Goal: Information Seeking & Learning: Check status

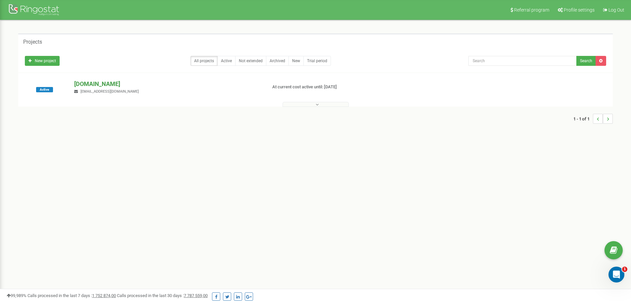
click at [94, 85] on p "[DOMAIN_NAME]" at bounding box center [167, 84] width 187 height 9
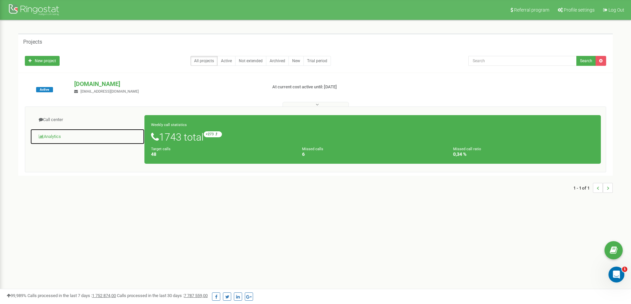
click at [52, 135] on link "Analytics" at bounding box center [87, 137] width 115 height 16
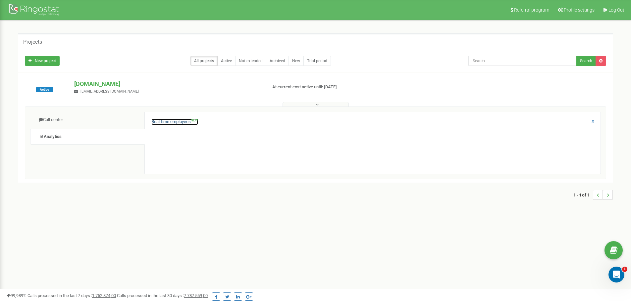
click at [170, 122] on link "Real-time employees NEW" at bounding box center [174, 122] width 47 height 6
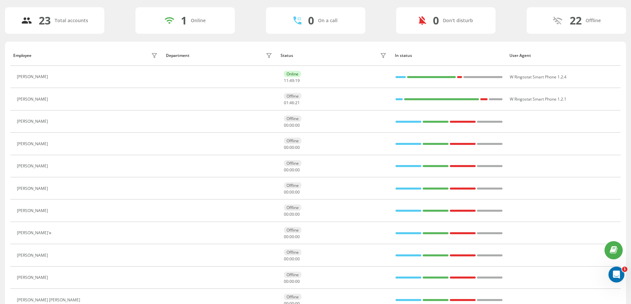
scroll to position [66, 0]
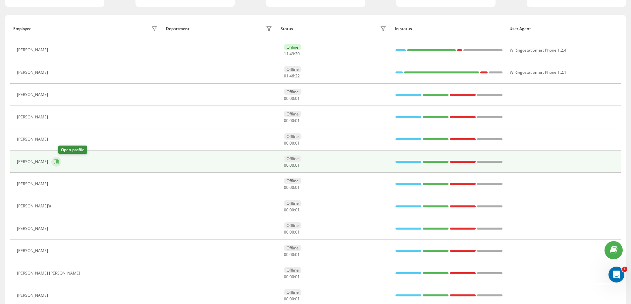
click at [59, 162] on icon at bounding box center [56, 161] width 5 height 5
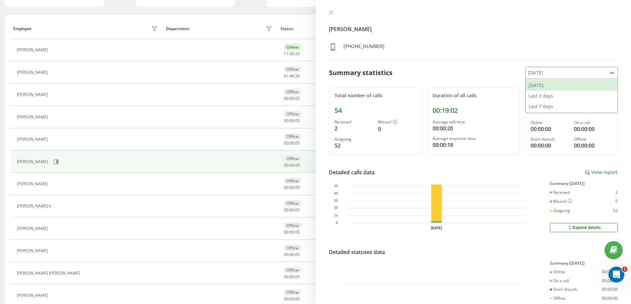
click at [567, 74] on div at bounding box center [566, 73] width 76 height 8
click at [538, 109] on div "Last 7 days" at bounding box center [572, 106] width 92 height 11
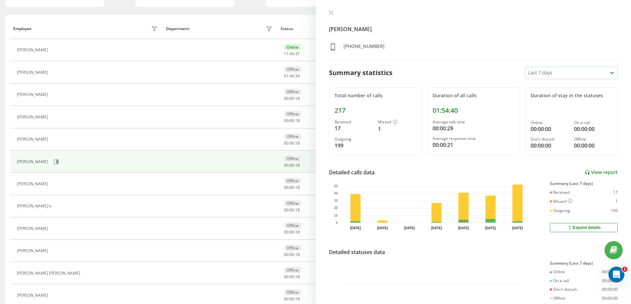
click at [601, 173] on link "View report" at bounding box center [600, 173] width 33 height 6
click at [329, 11] on icon at bounding box center [331, 13] width 4 height 4
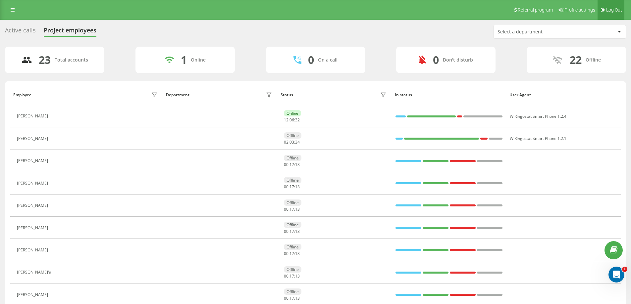
click at [618, 14] on link "Log Out" at bounding box center [610, 10] width 27 height 20
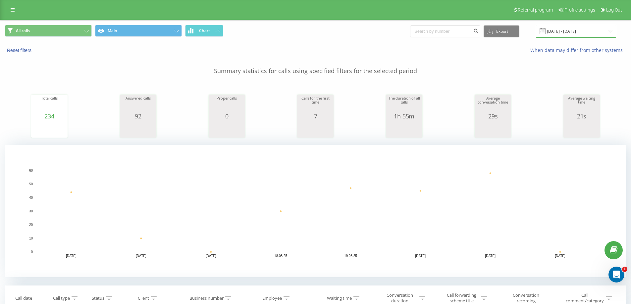
click at [567, 33] on input "15.08.2025 - 21.08.2025" at bounding box center [576, 31] width 80 height 13
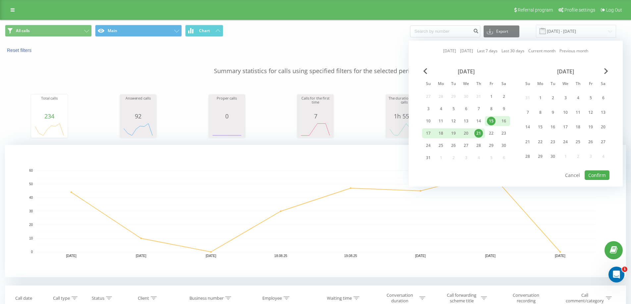
click at [476, 132] on div "21" at bounding box center [478, 133] width 9 height 9
click at [591, 176] on button "Confirm" at bounding box center [596, 176] width 25 height 10
type input "21.08.2025 - 21.08.2025"
